Goal: Download file/media

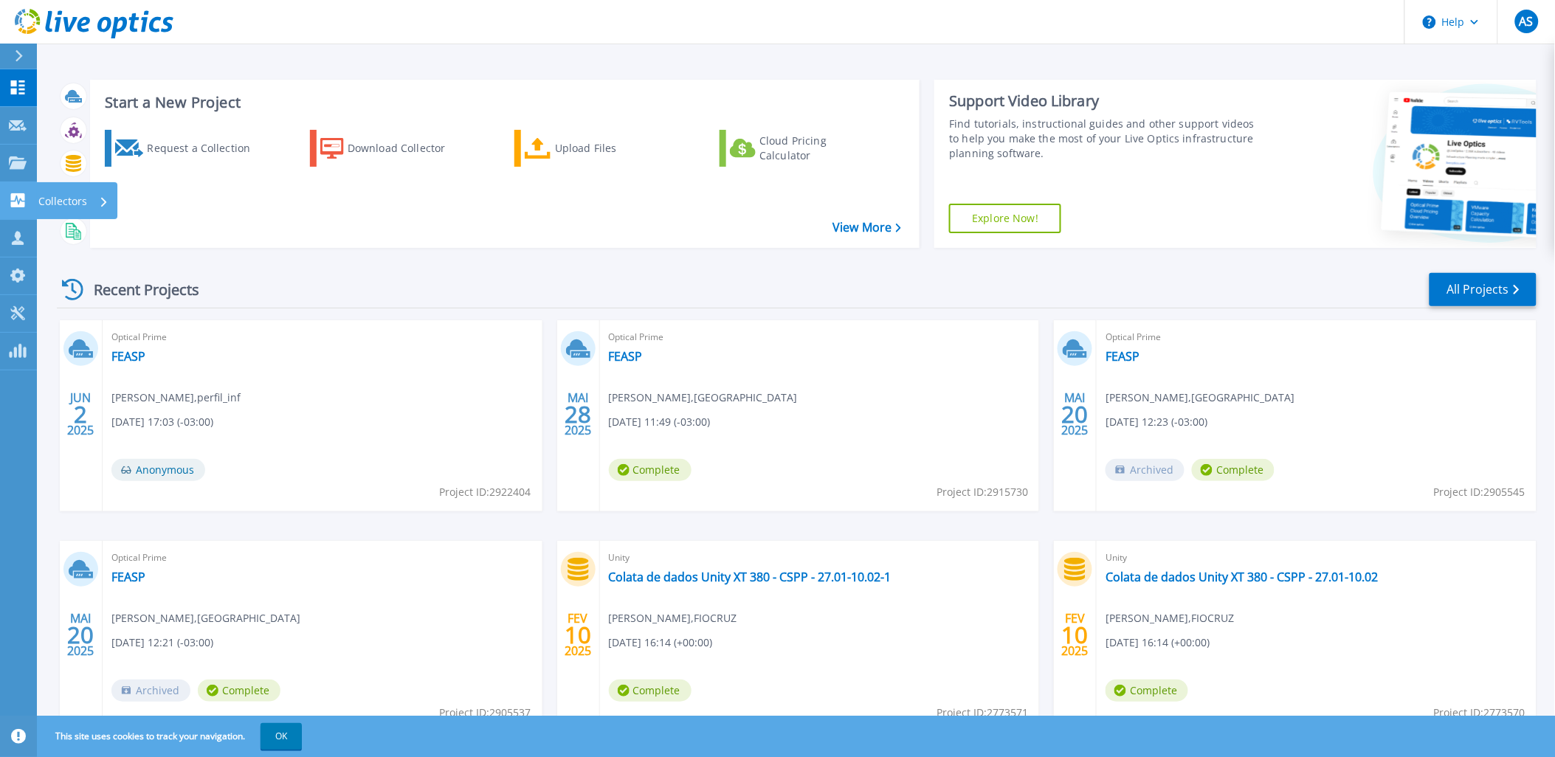
click at [18, 198] on icon at bounding box center [18, 200] width 14 height 14
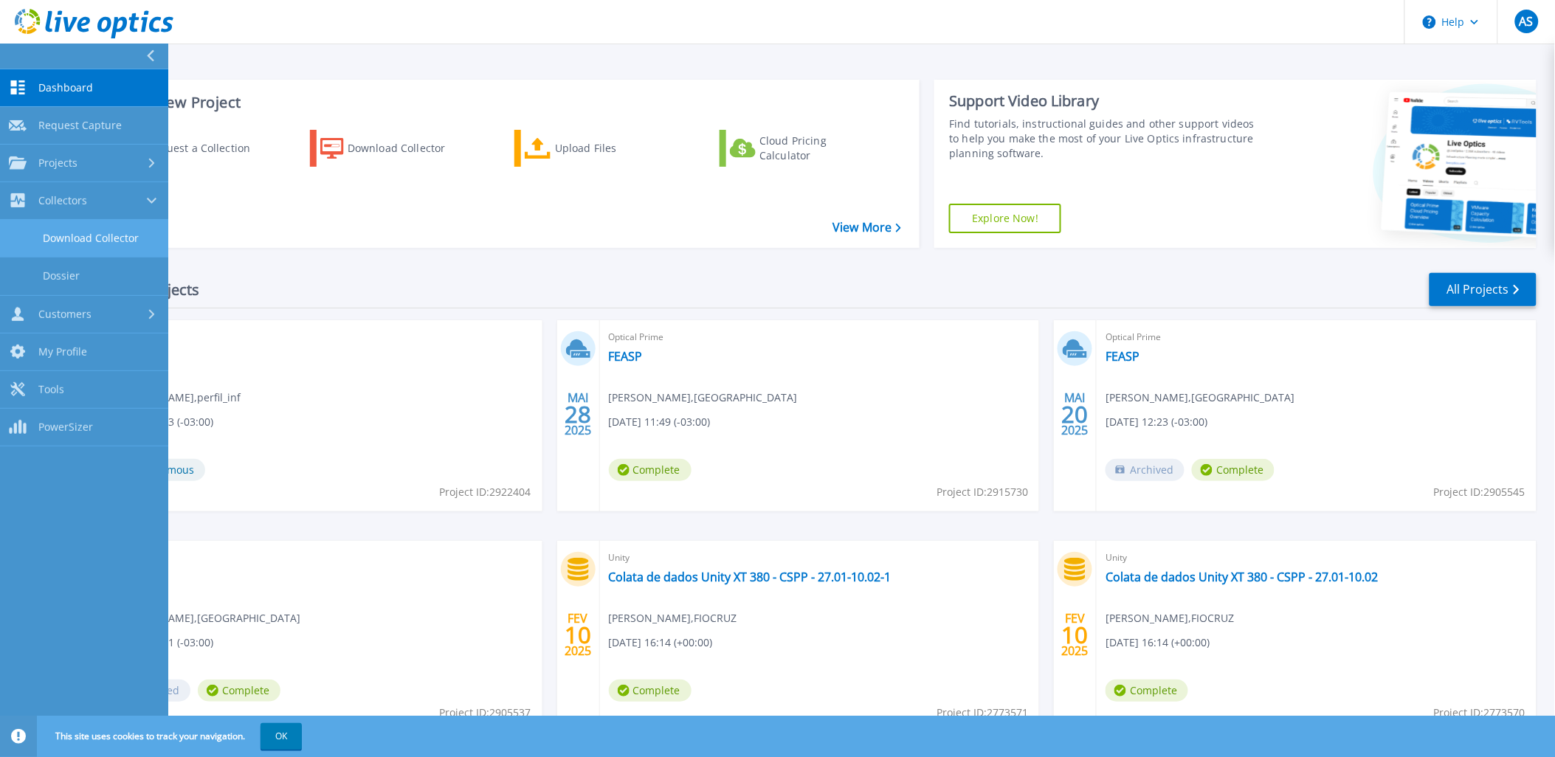
click at [83, 238] on link "Download Collector" at bounding box center [84, 239] width 168 height 38
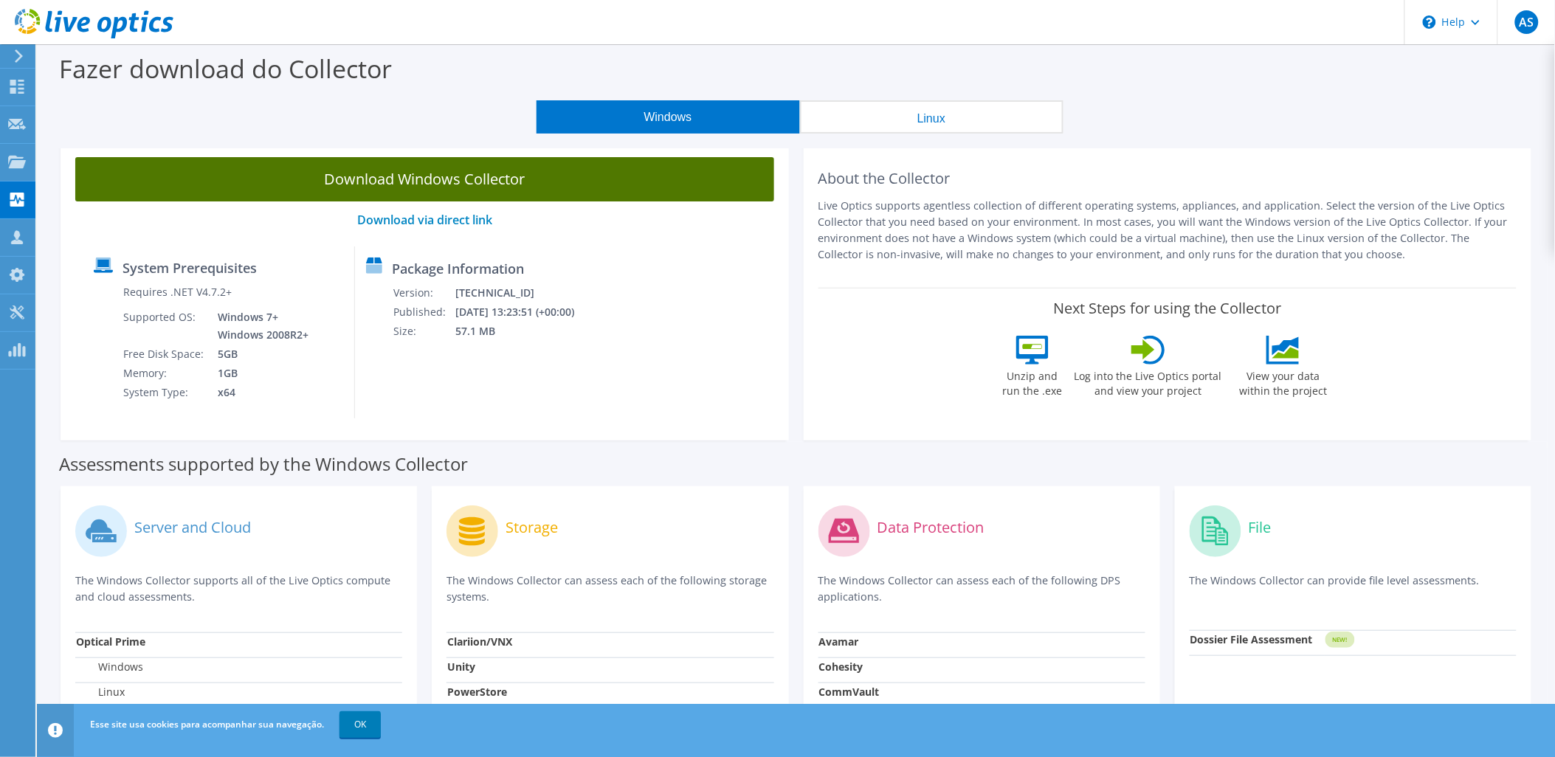
click at [397, 178] on link "Download Windows Collector" at bounding box center [424, 179] width 699 height 44
